Goal: Connect with others: Connect with others

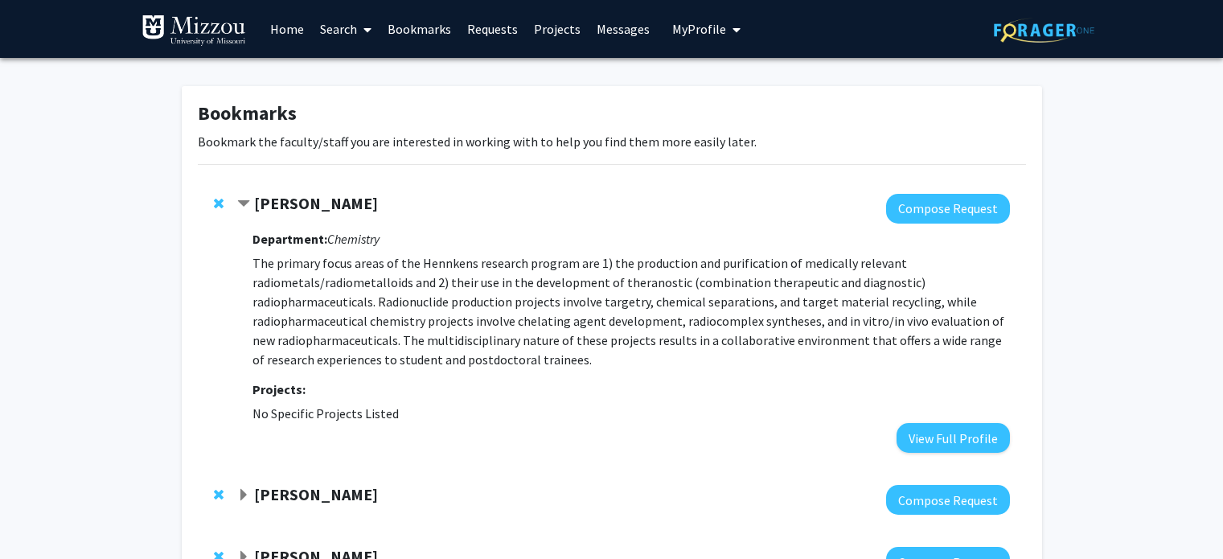
scroll to position [10, 0]
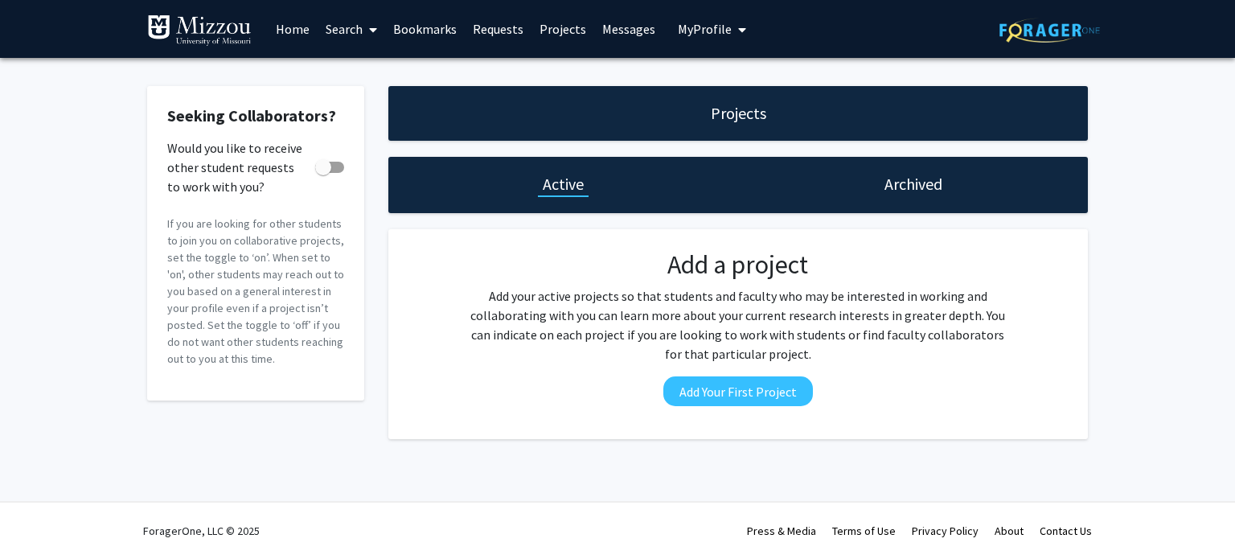
click at [413, 23] on link "Bookmarks" at bounding box center [425, 29] width 80 height 56
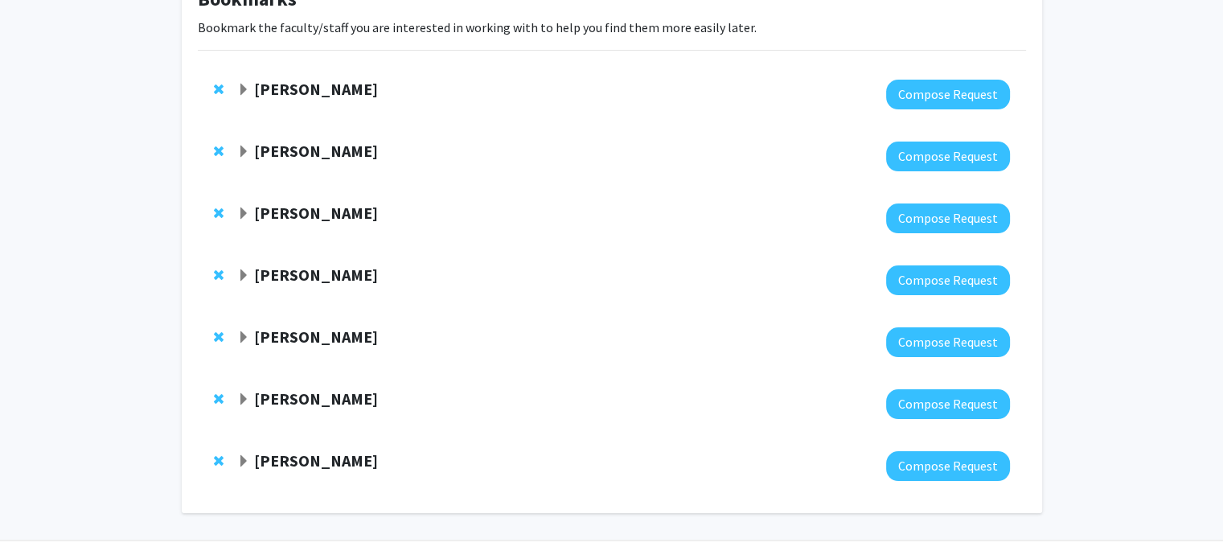
scroll to position [113, 0]
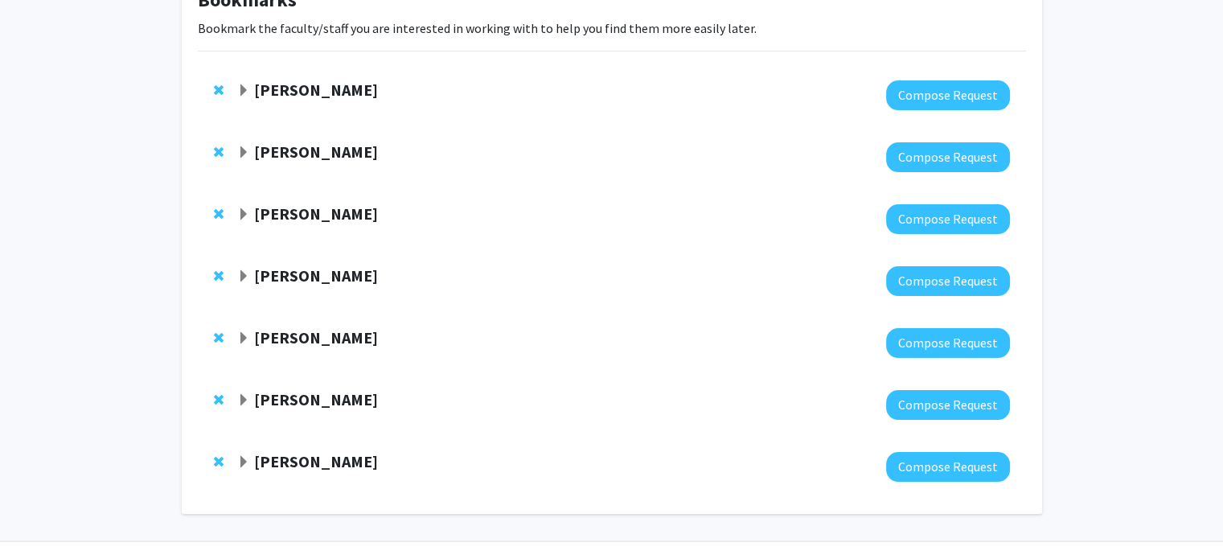
click at [247, 87] on span "Expand Heather Hennkens Bookmark" at bounding box center [243, 90] width 13 height 13
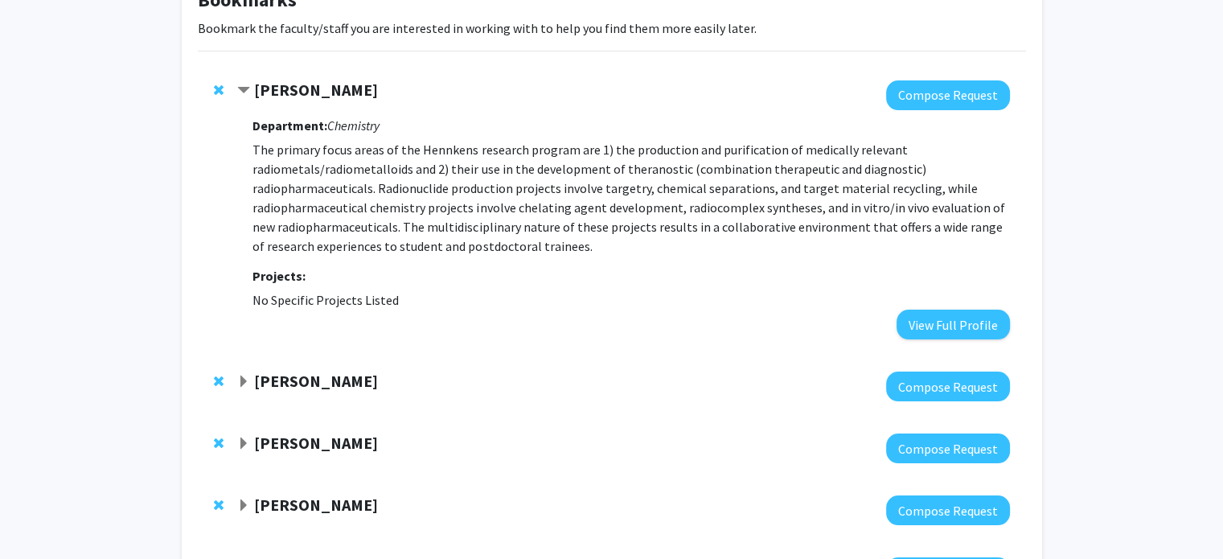
click at [293, 375] on strong "[PERSON_NAME]" at bounding box center [316, 381] width 124 height 20
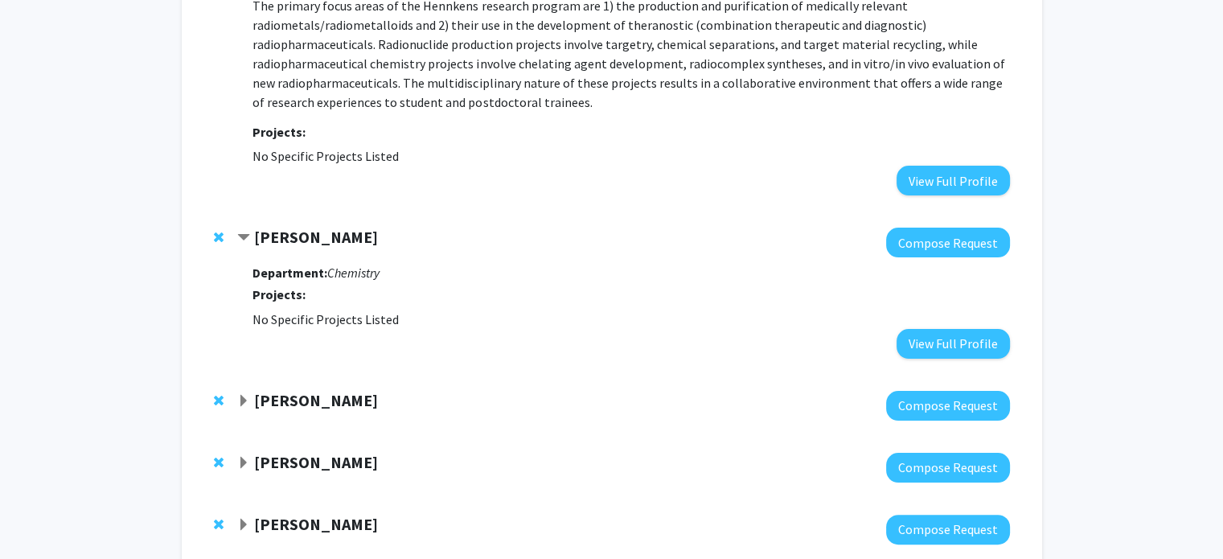
scroll to position [320, 0]
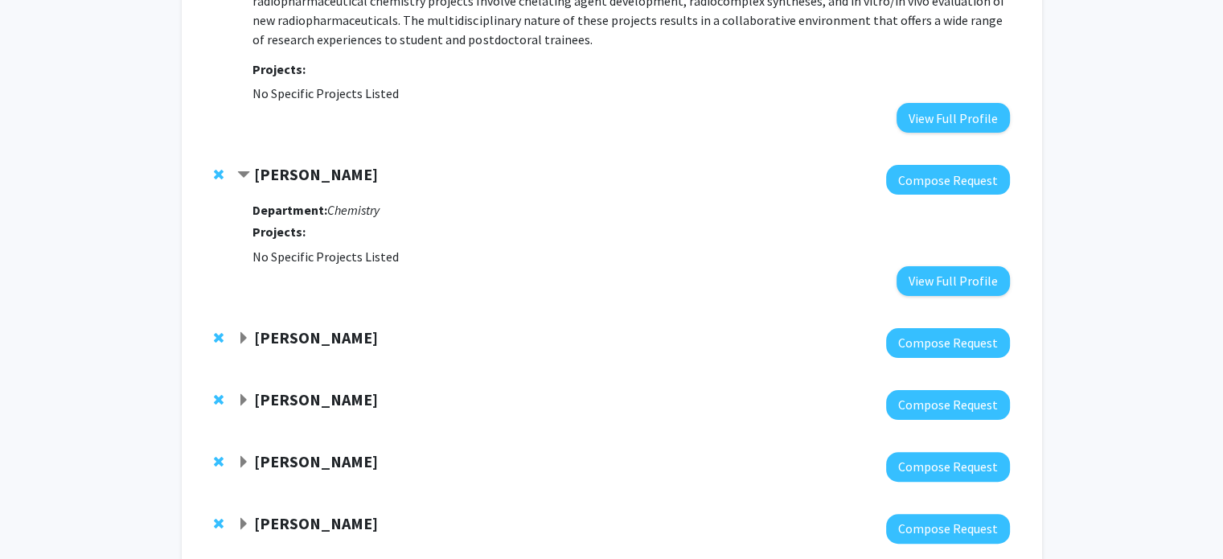
click at [312, 170] on strong "Timothy Glass" at bounding box center [316, 174] width 124 height 20
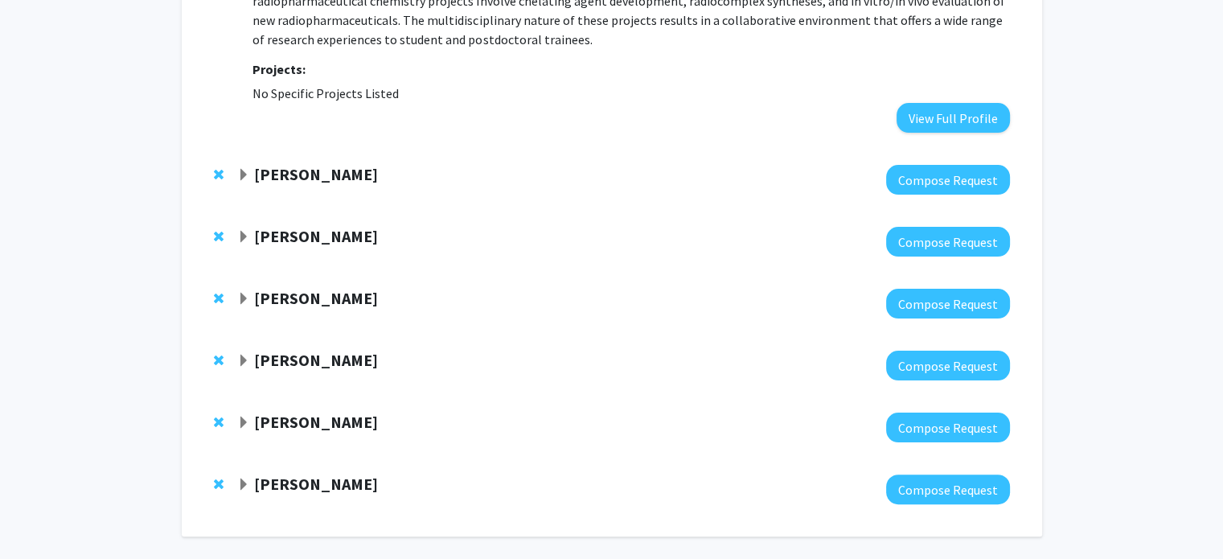
click at [312, 170] on strong "Timothy Glass" at bounding box center [316, 174] width 124 height 20
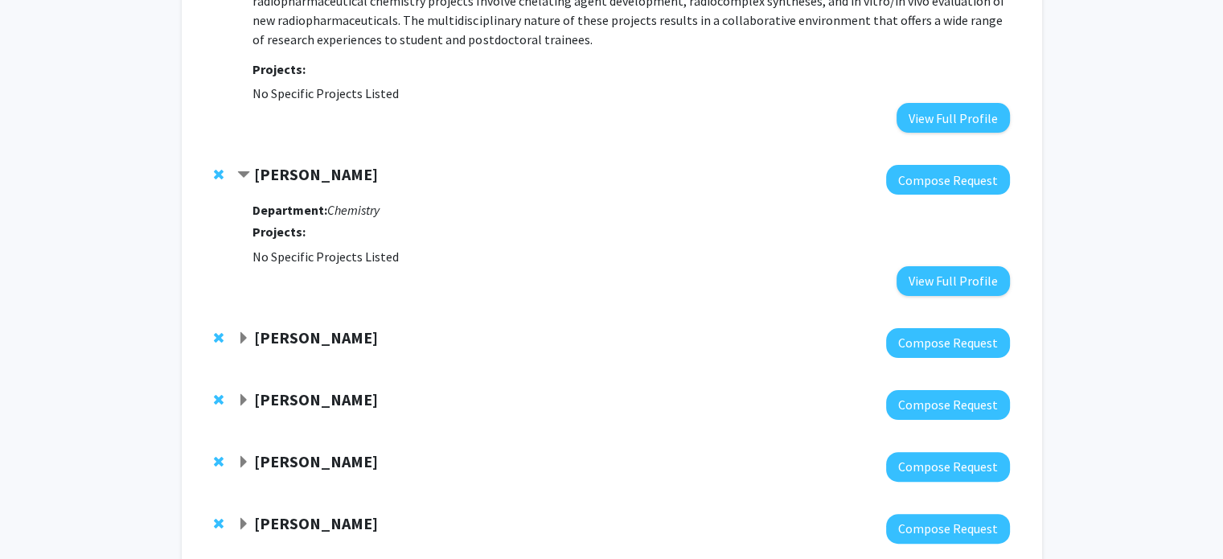
click at [300, 179] on strong "Timothy Glass" at bounding box center [316, 174] width 124 height 20
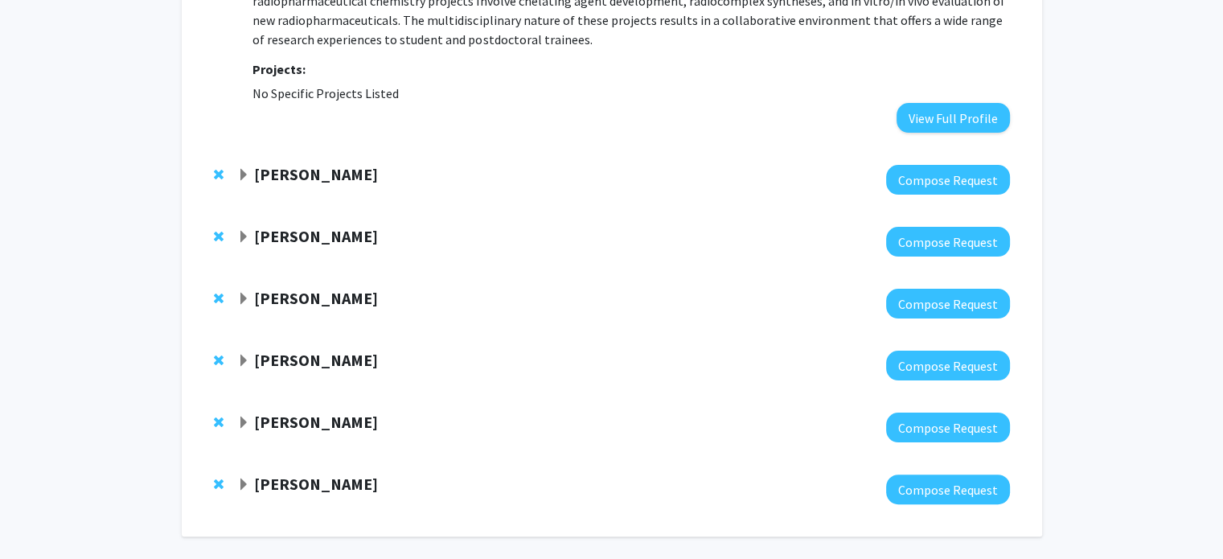
click at [301, 242] on strong "Carolyn Anderson" at bounding box center [316, 236] width 124 height 20
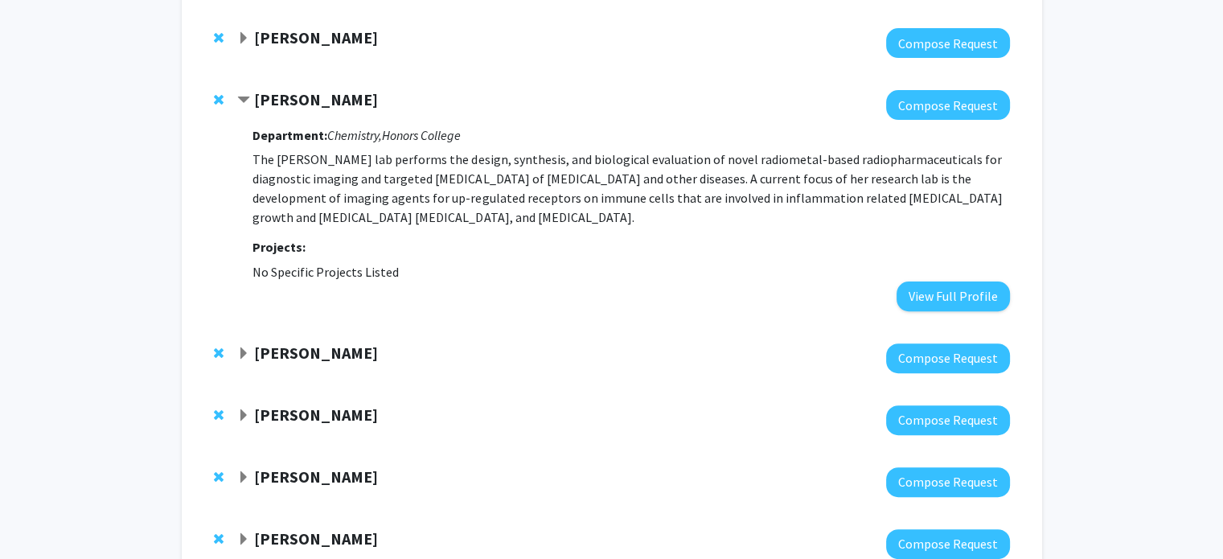
scroll to position [481, 0]
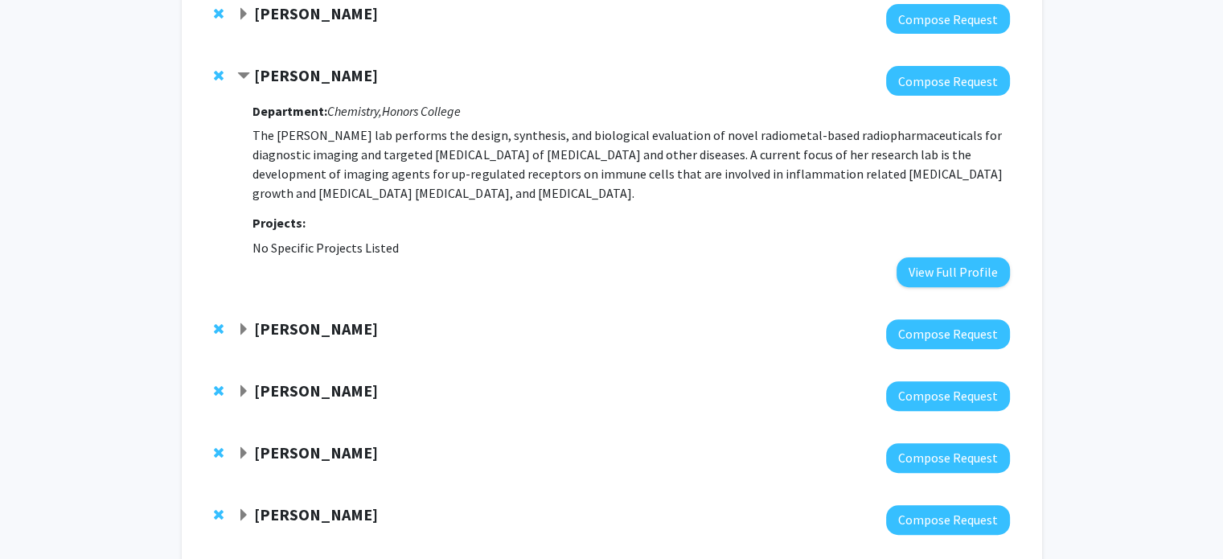
click at [326, 337] on strong "[PERSON_NAME]" at bounding box center [316, 328] width 124 height 20
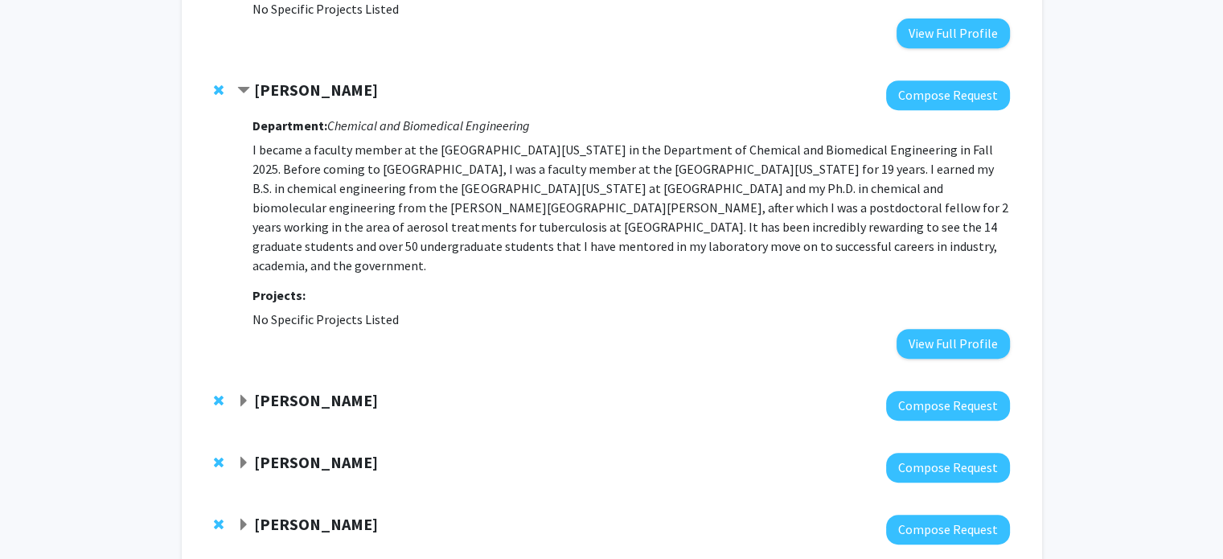
scroll to position [722, 0]
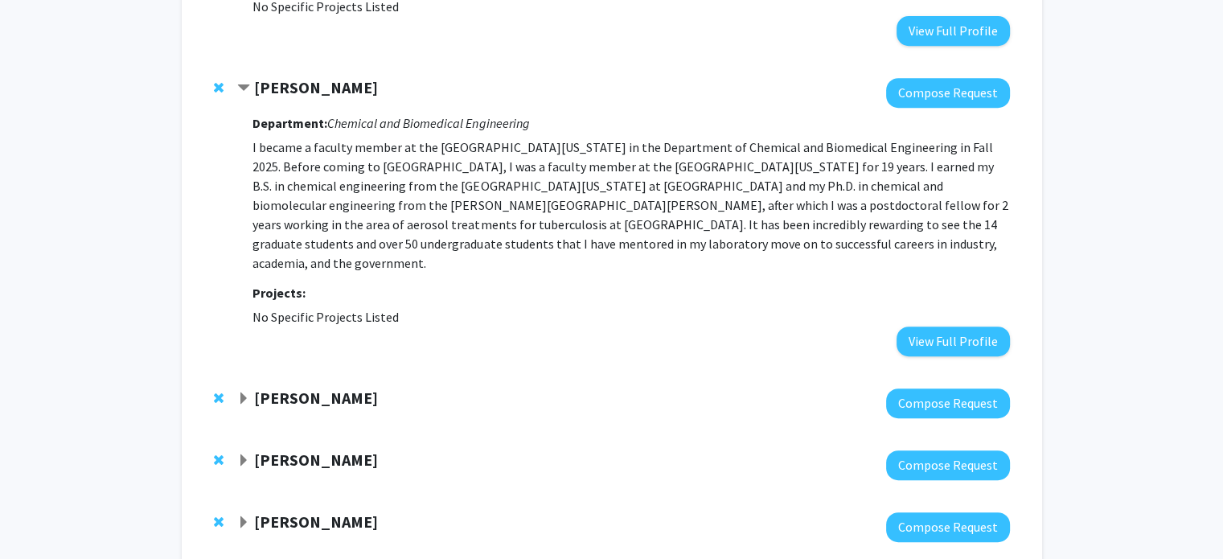
click at [351, 372] on div "Dongsheng Duan Compose Request" at bounding box center [612, 403] width 828 height 62
click at [352, 388] on strong "Dongsheng Duan" at bounding box center [316, 398] width 124 height 20
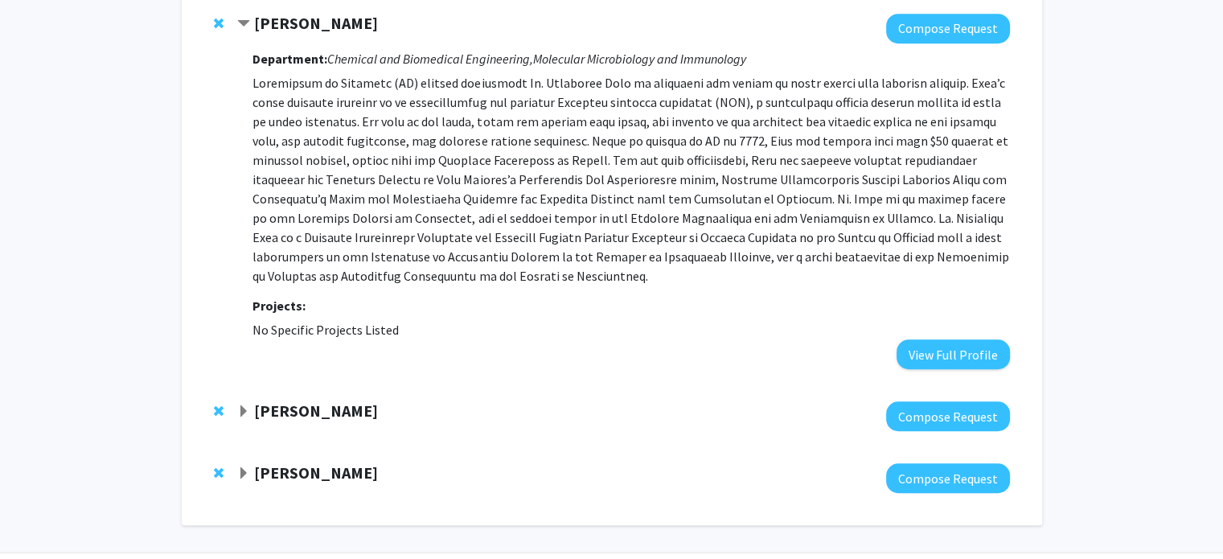
scroll to position [1124, 0]
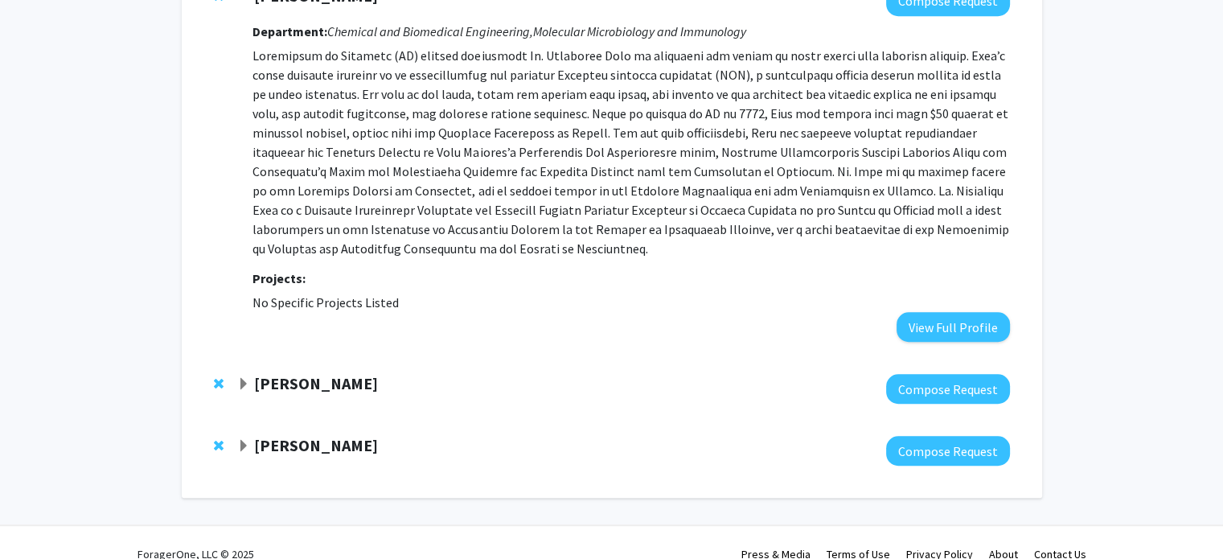
click at [314, 373] on strong "Peter Cornish" at bounding box center [316, 383] width 124 height 20
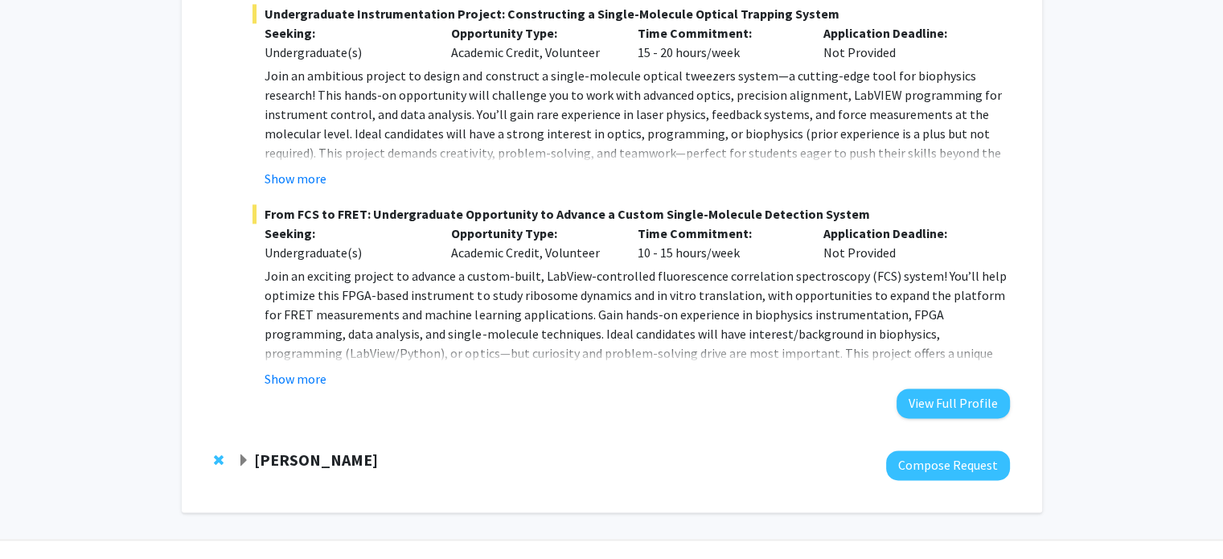
scroll to position [2200, 0]
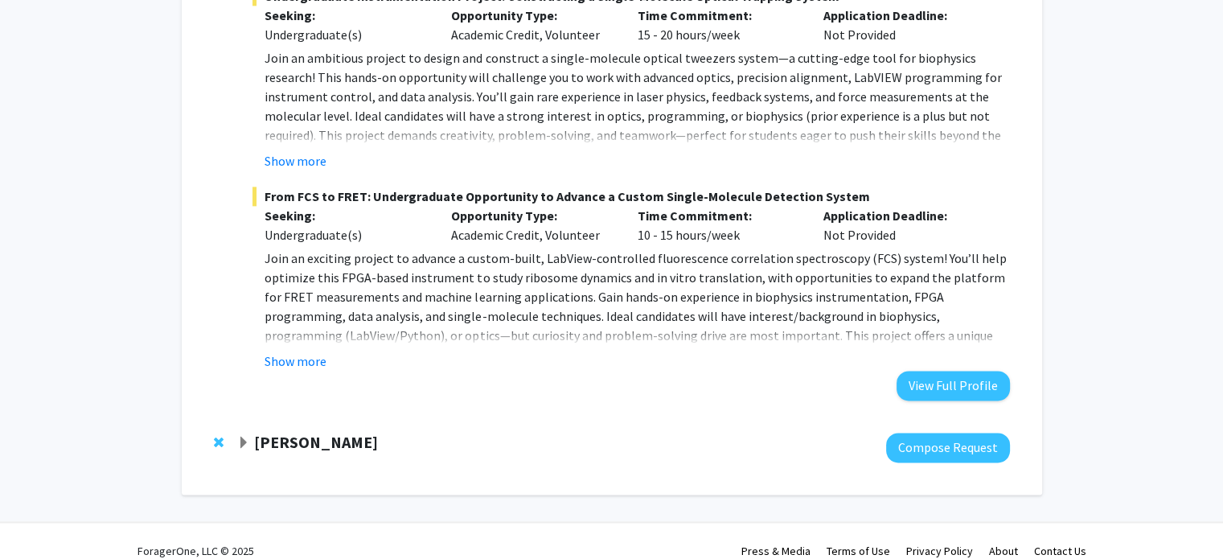
click at [297, 432] on strong "Xiao Heng" at bounding box center [316, 442] width 124 height 20
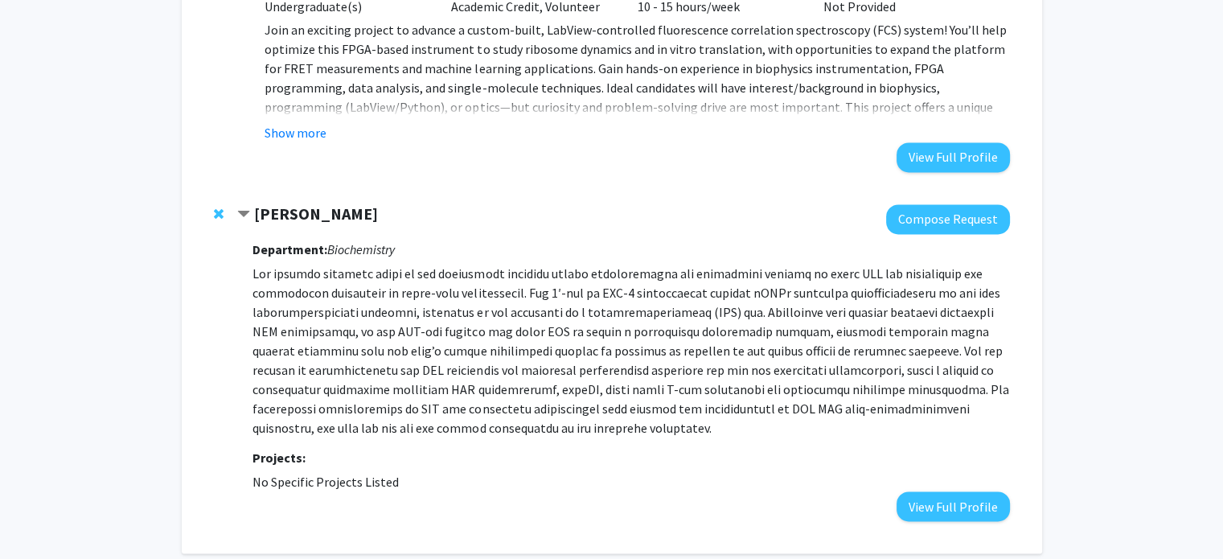
scroll to position [2442, 0]
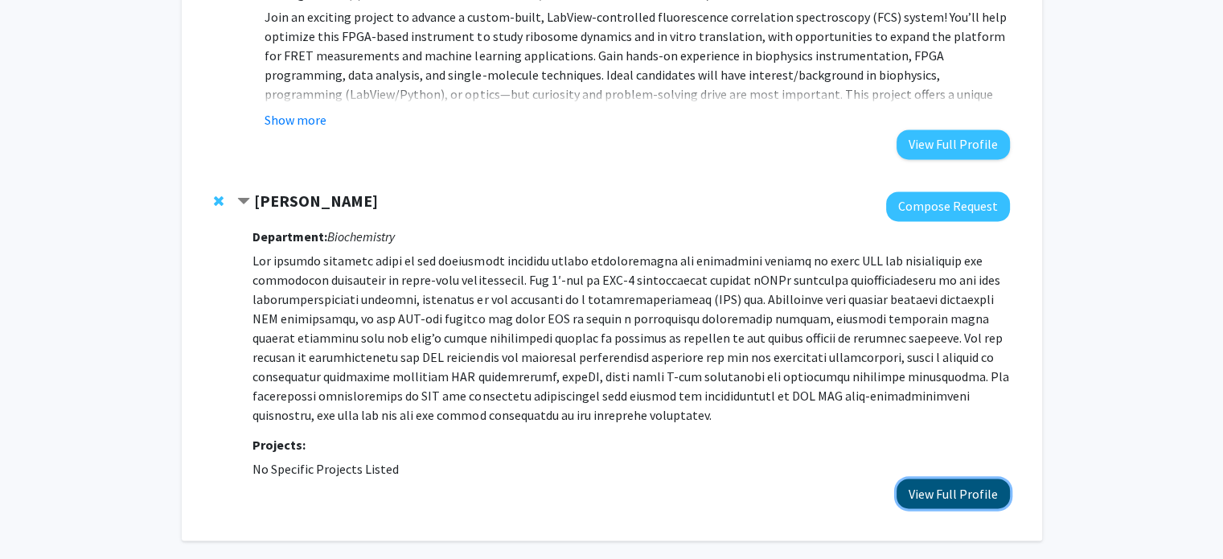
click at [936, 479] on button "View Full Profile" at bounding box center [953, 494] width 113 height 30
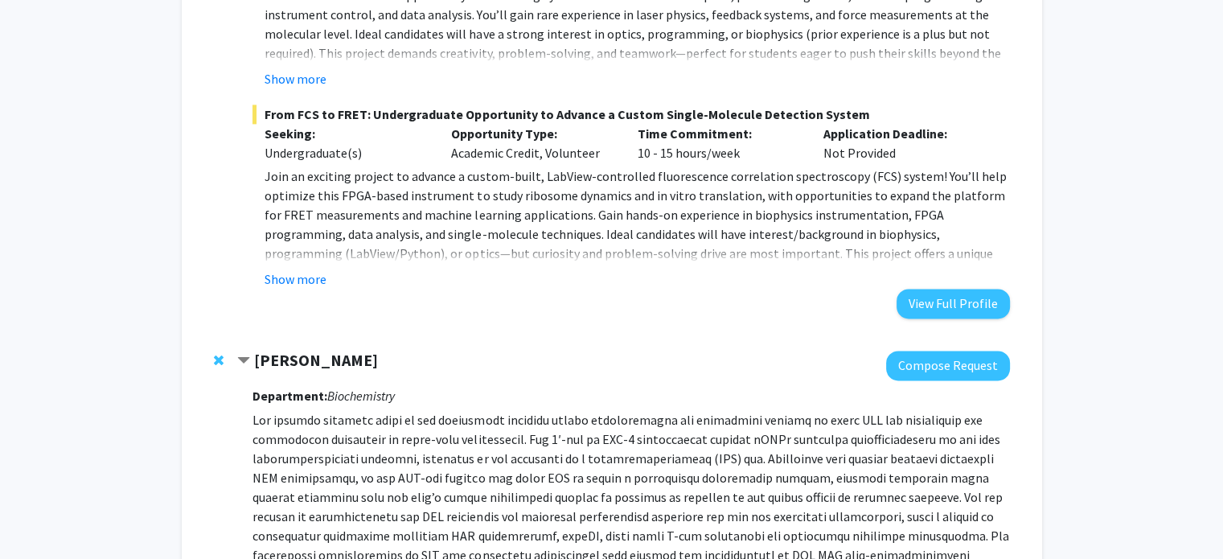
scroll to position [2281, 0]
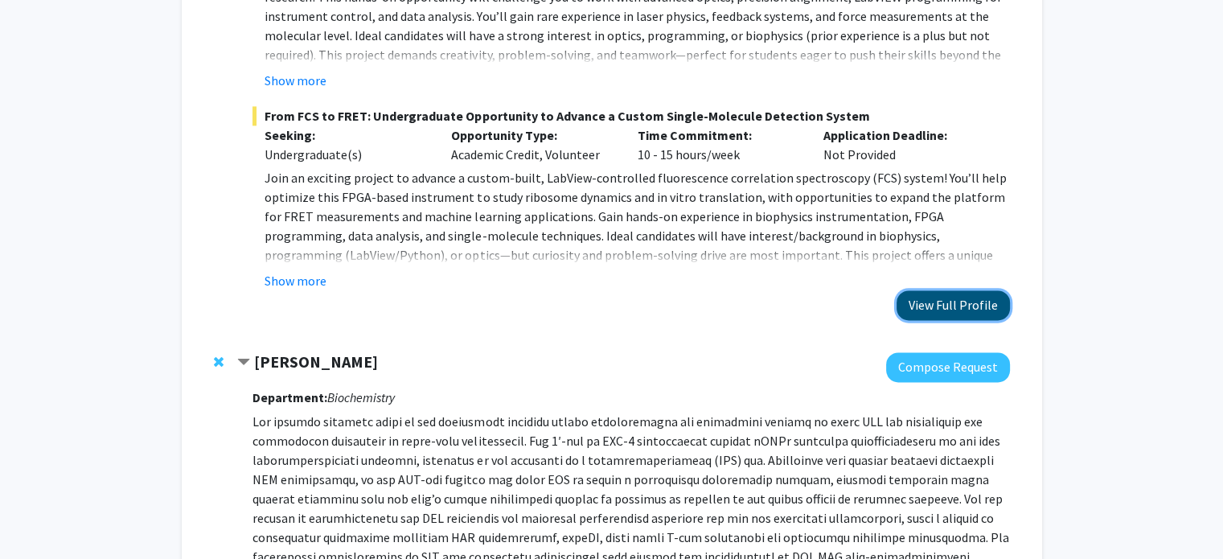
click at [927, 292] on button "View Full Profile" at bounding box center [953, 305] width 113 height 30
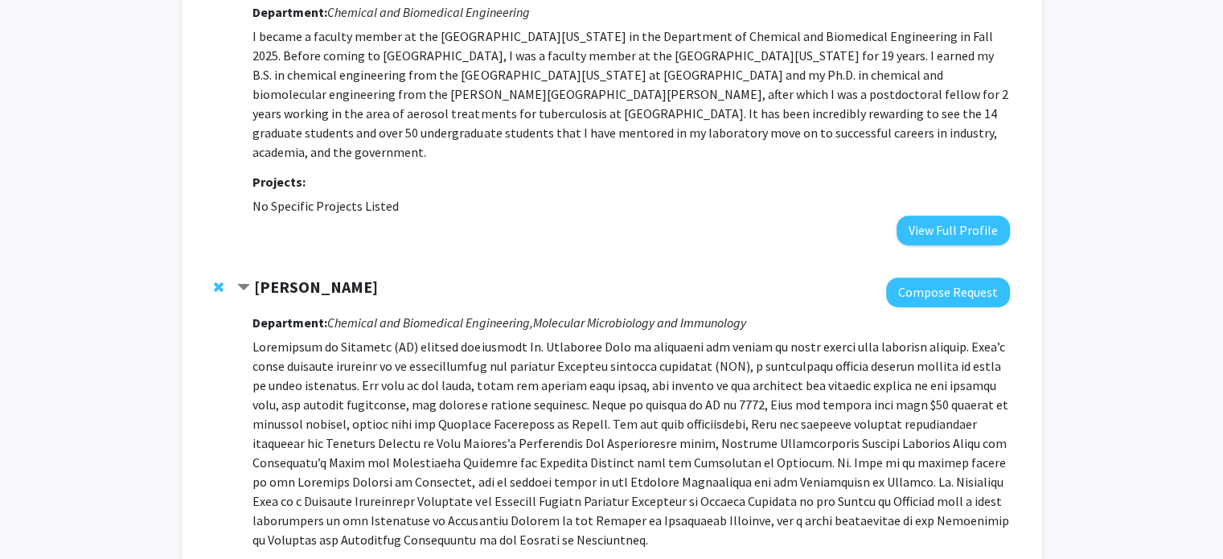
scroll to position [914, 0]
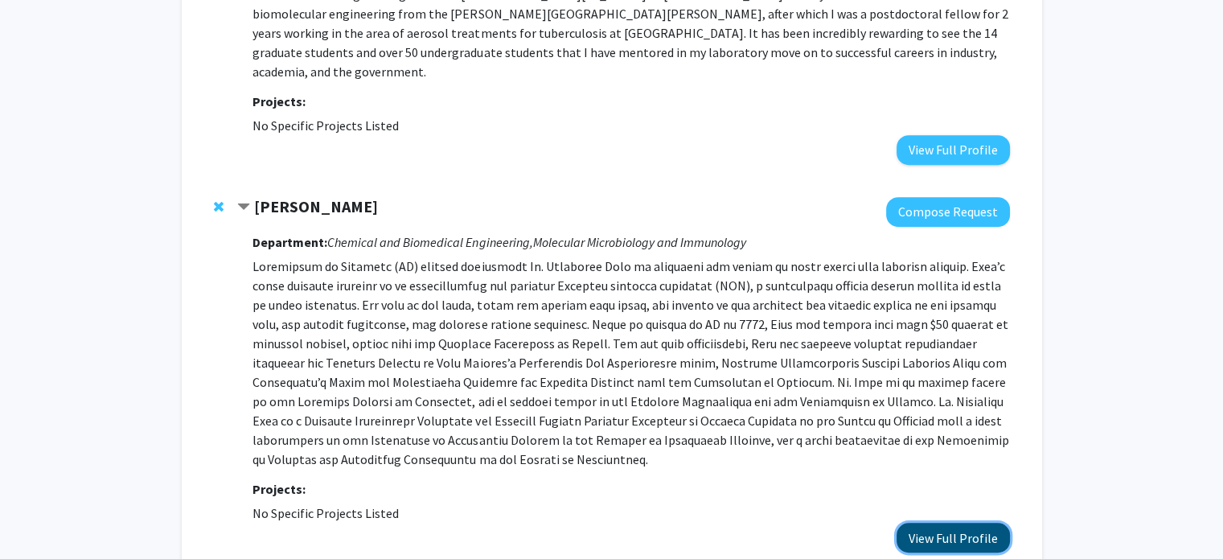
click at [942, 523] on button "View Full Profile" at bounding box center [953, 538] width 113 height 30
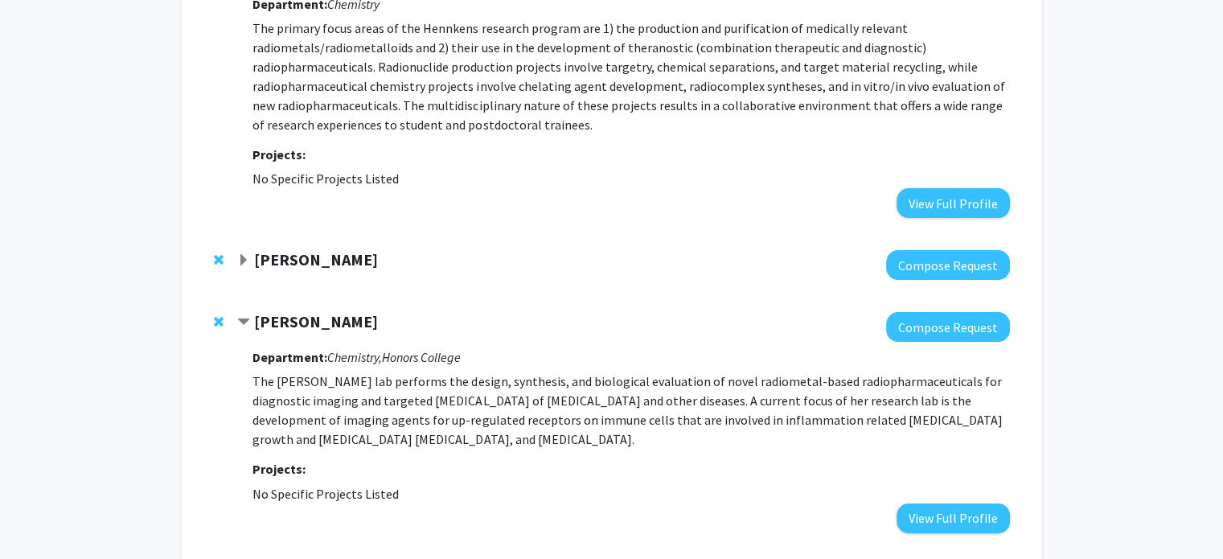
scroll to position [241, 0]
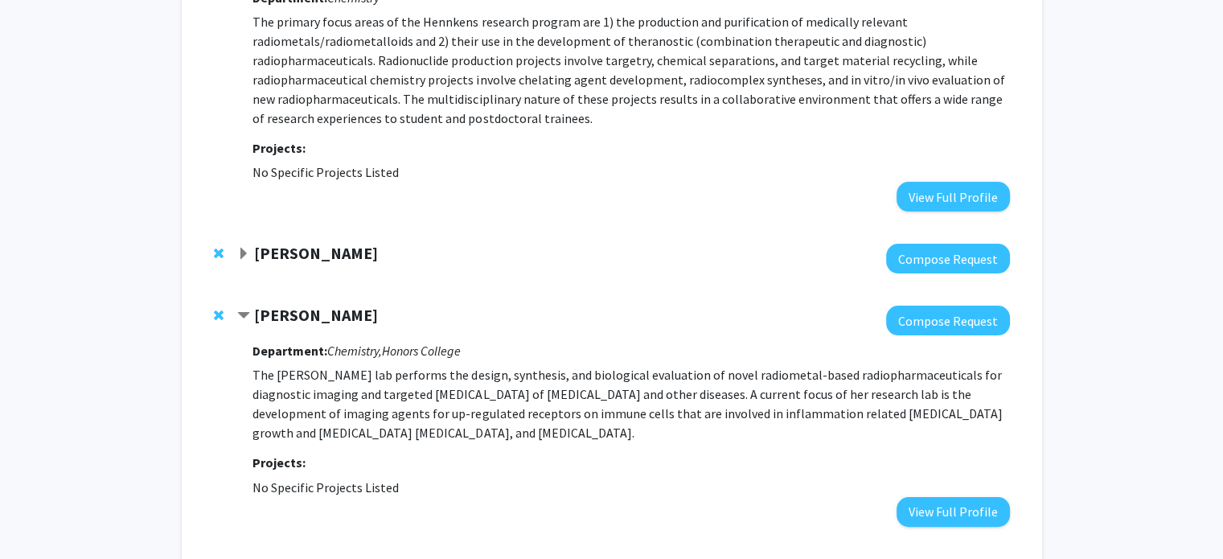
click at [321, 253] on strong "[PERSON_NAME]" at bounding box center [316, 253] width 124 height 20
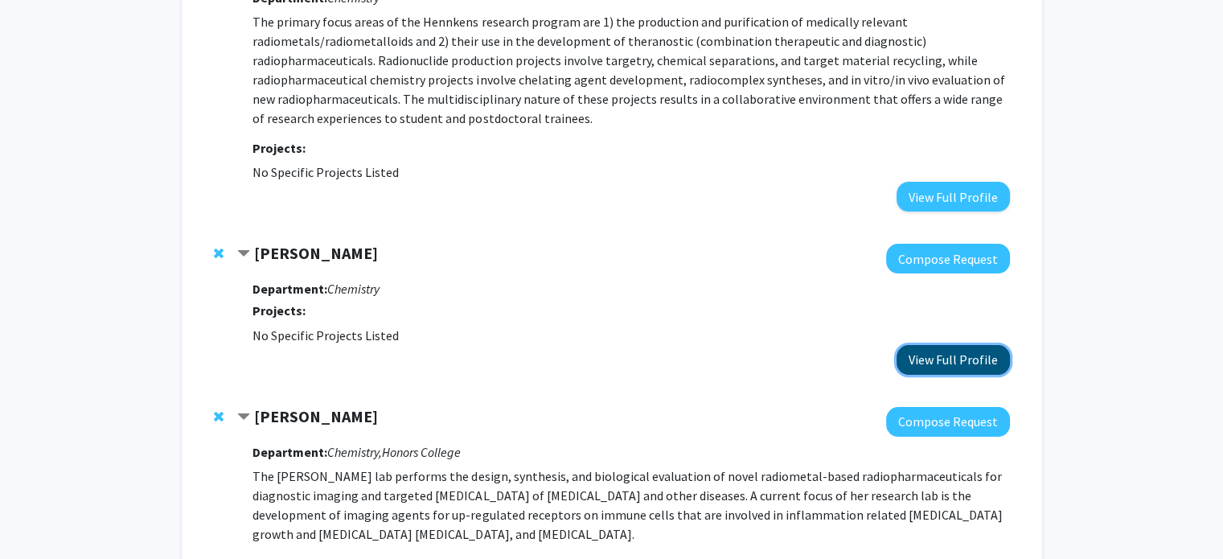
click at [929, 357] on button "View Full Profile" at bounding box center [953, 360] width 113 height 30
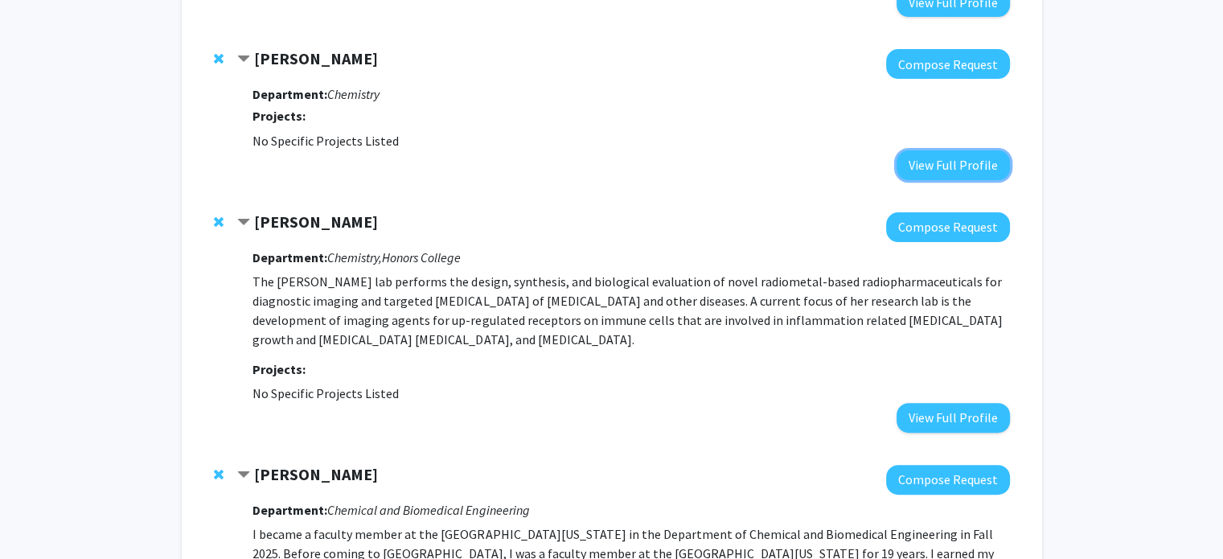
scroll to position [483, 0]
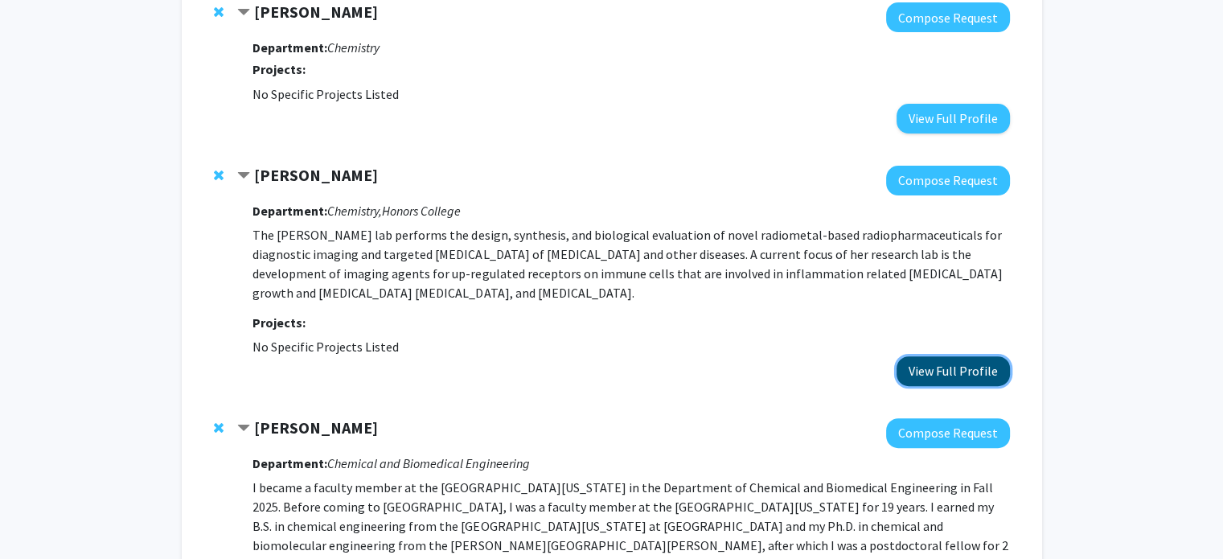
click at [931, 369] on button "View Full Profile" at bounding box center [953, 371] width 113 height 30
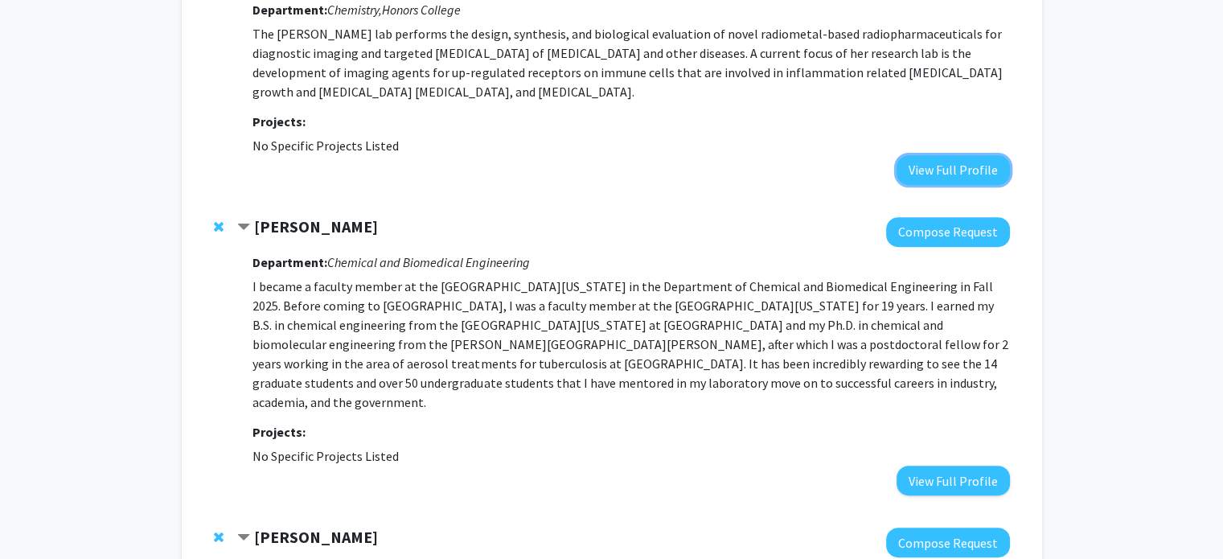
scroll to position [724, 0]
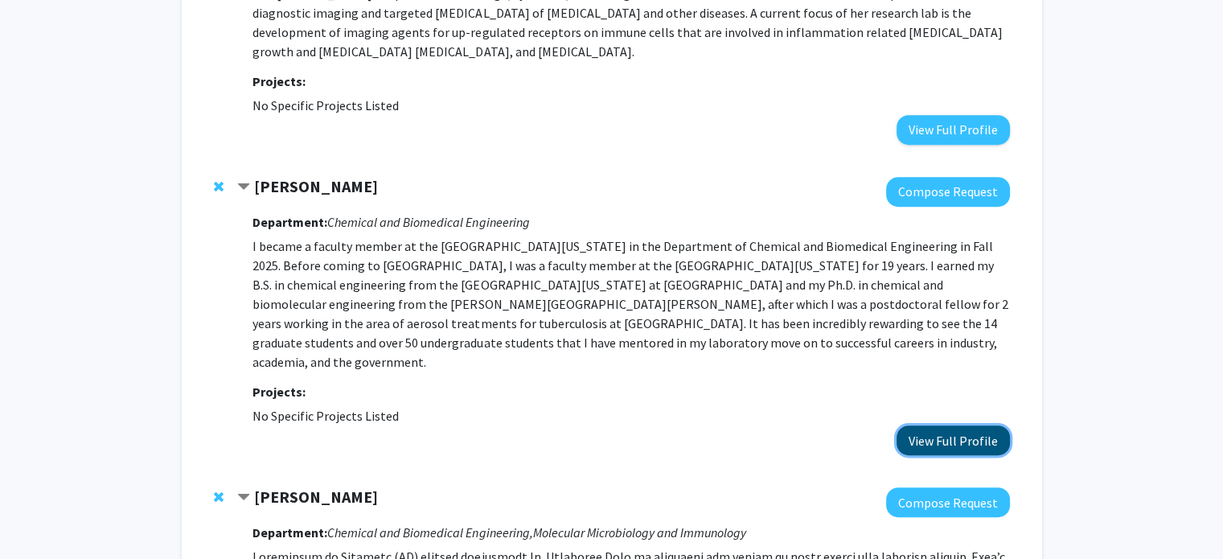
click at [935, 425] on button "View Full Profile" at bounding box center [953, 440] width 113 height 30
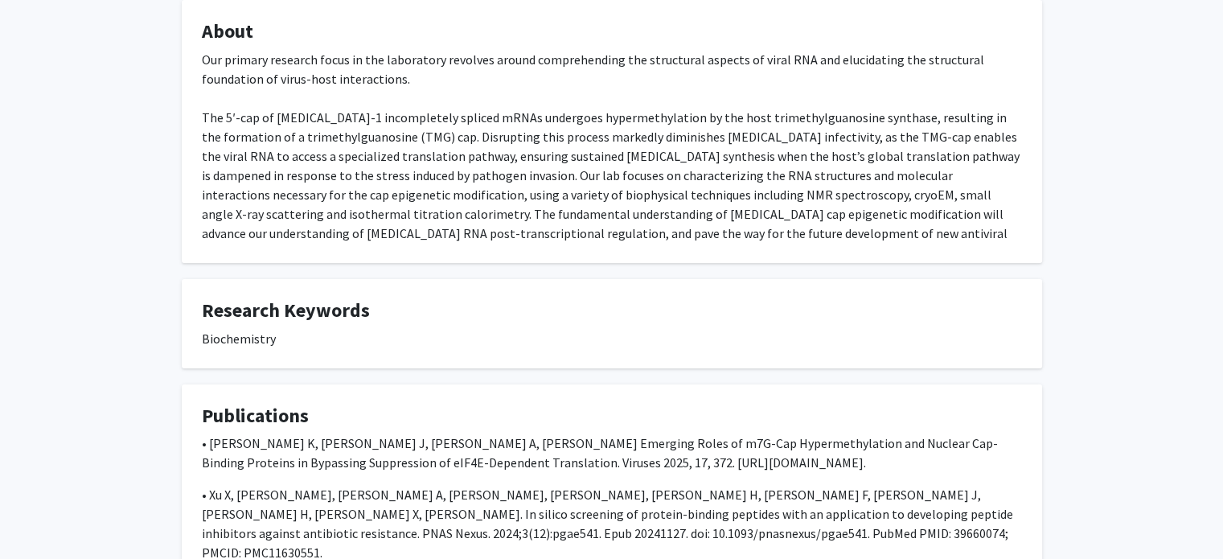
scroll to position [264, 0]
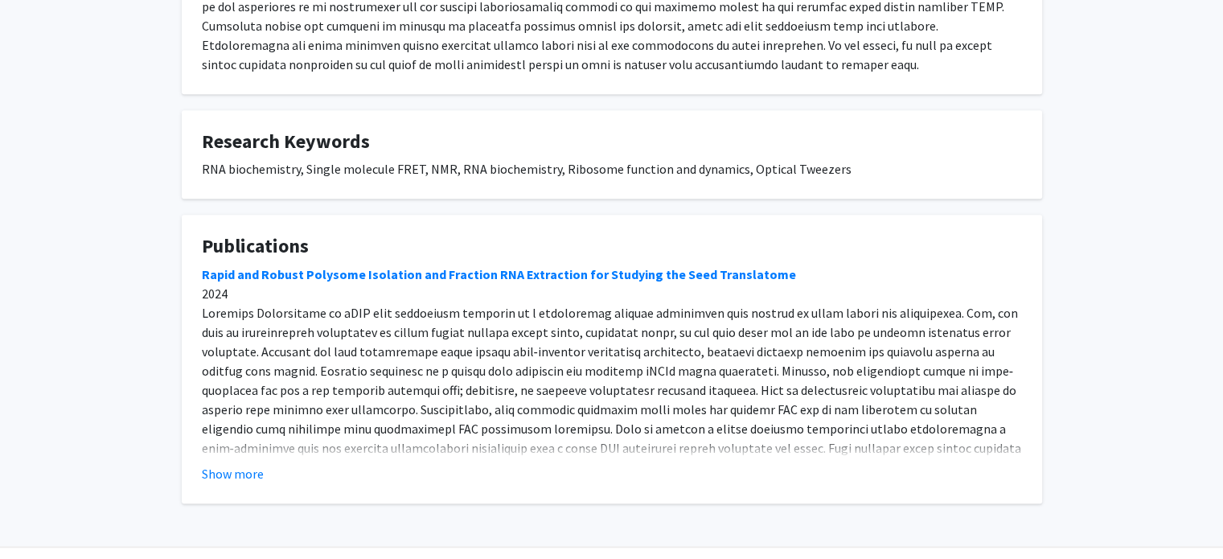
scroll to position [1357, 0]
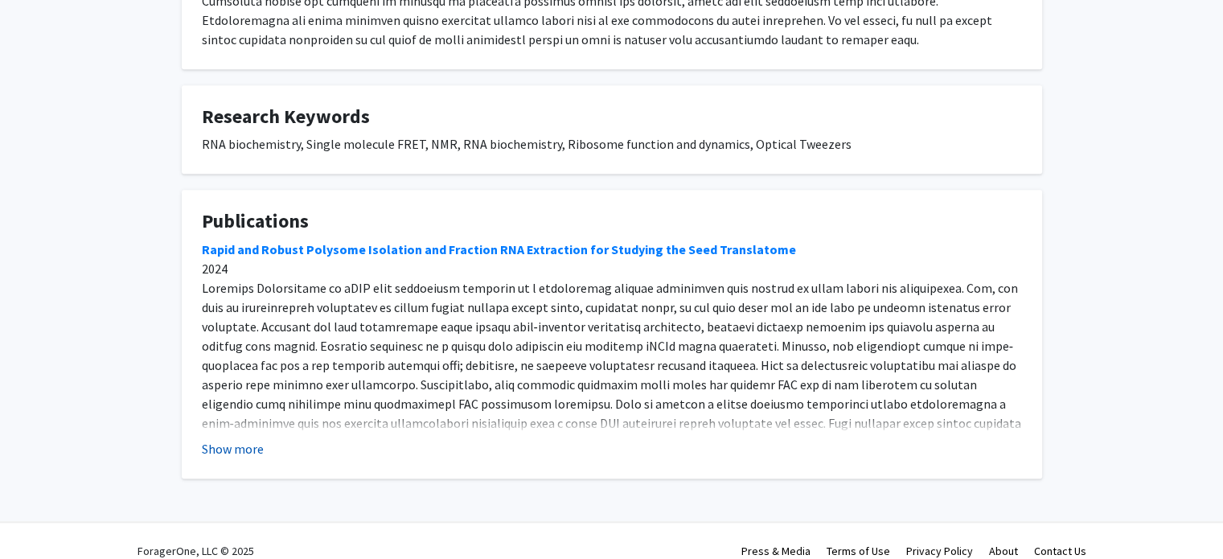
click at [248, 439] on button "Show more" at bounding box center [233, 448] width 62 height 19
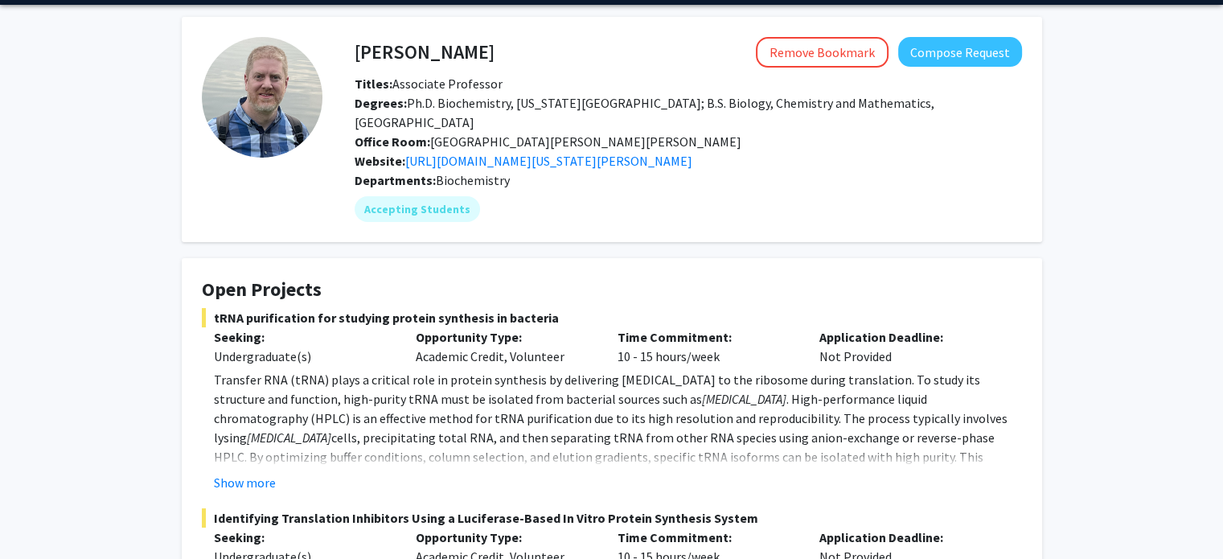
scroll to position [0, 0]
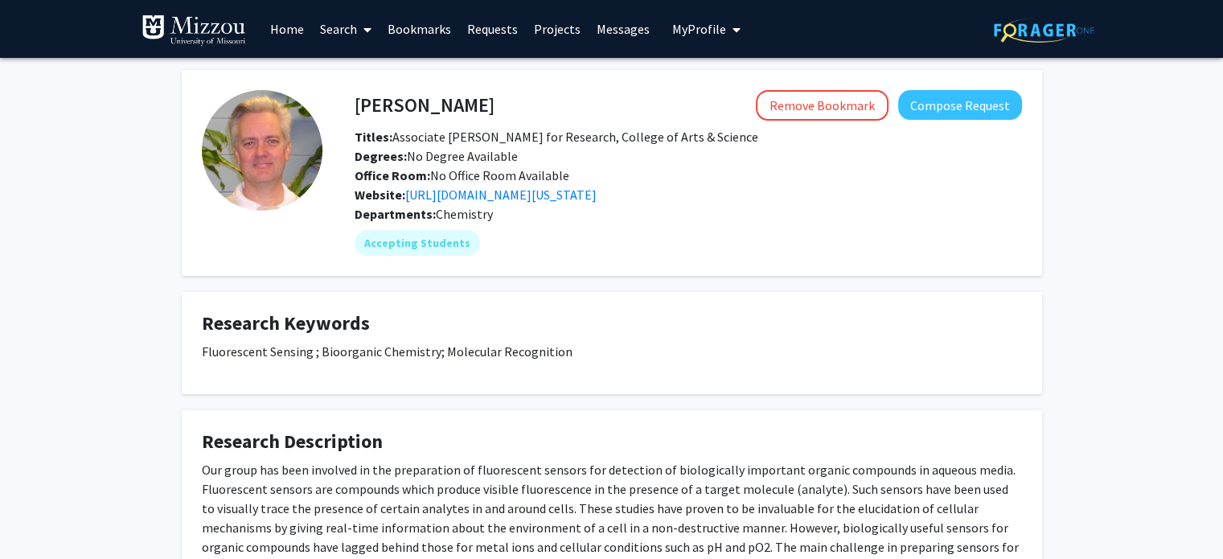
scroll to position [80, 0]
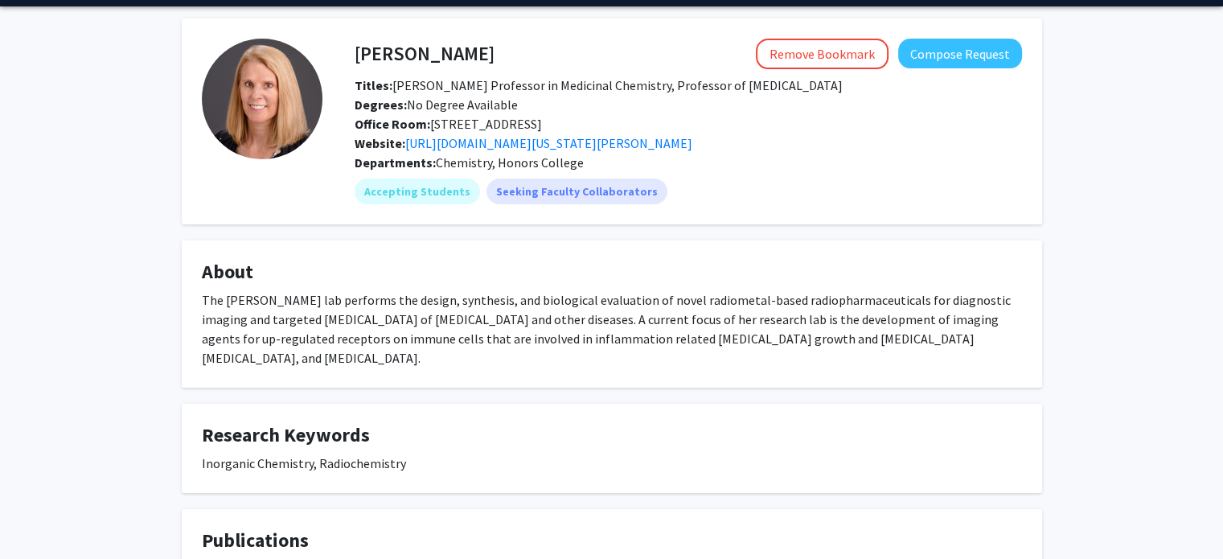
scroll to position [80, 0]
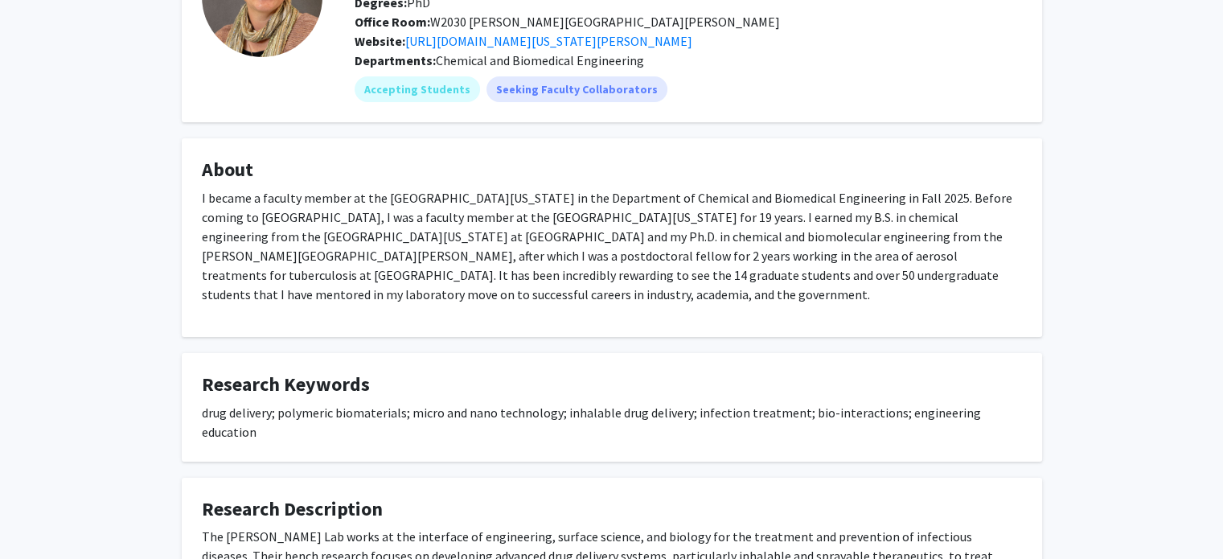
scroll to position [161, 0]
